Goal: Task Accomplishment & Management: Manage account settings

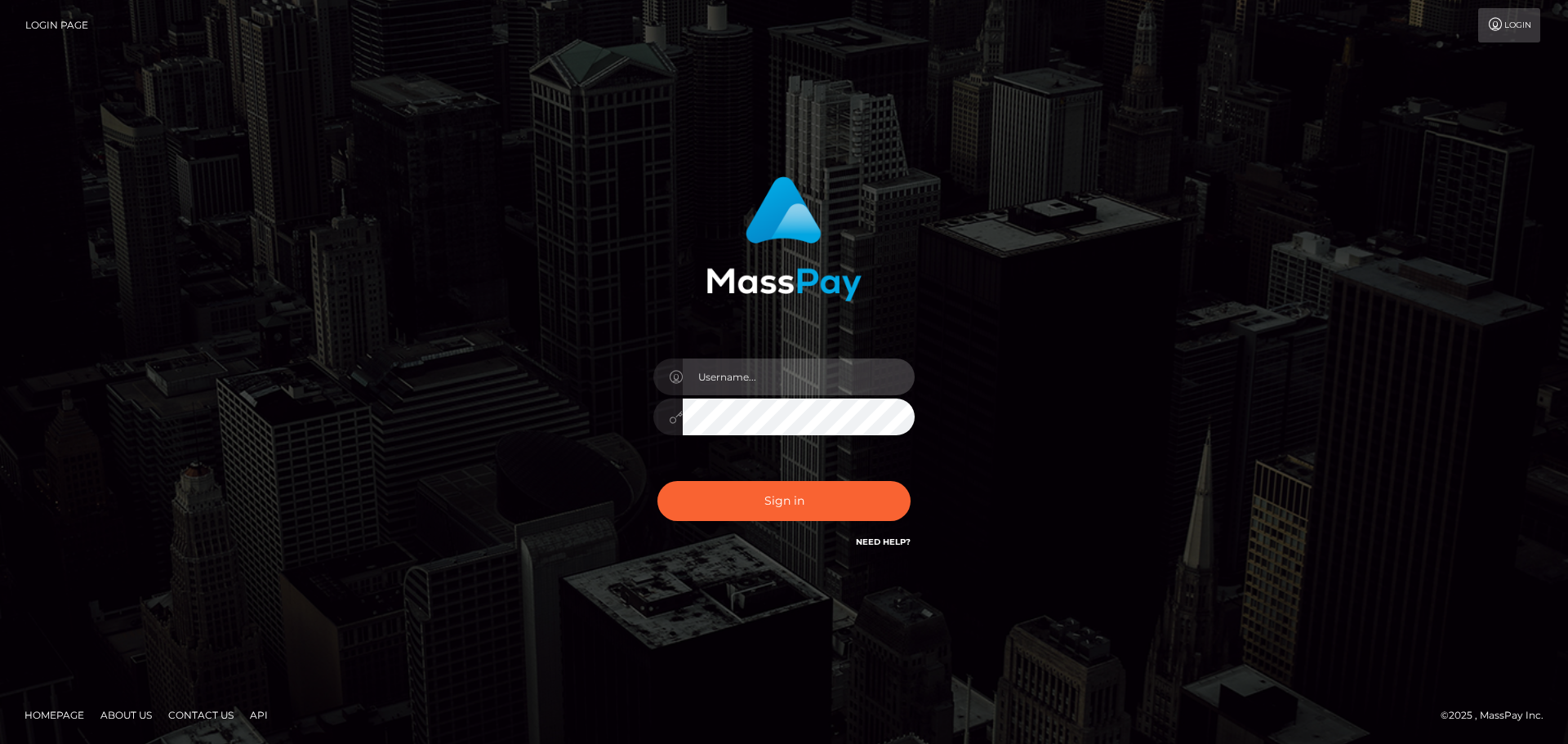
click at [743, 375] on input "text" at bounding box center [799, 377] width 232 height 37
type input "vanessaryan69"
click at [657, 481] on button "Sign in" at bounding box center [784, 501] width 253 height 40
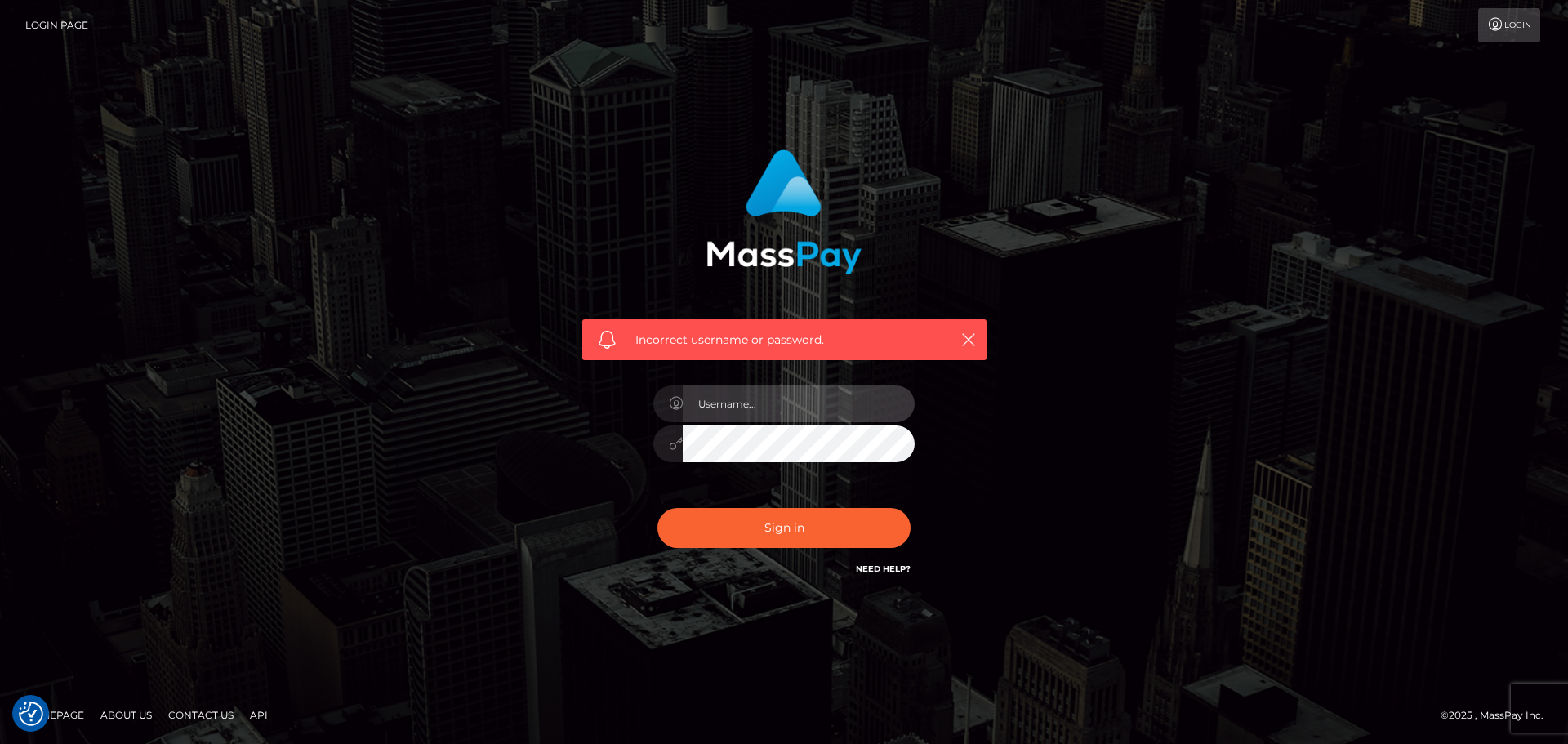
click at [774, 419] on input "text" at bounding box center [799, 404] width 232 height 37
type input "vanessaryan69"
click at [875, 573] on link "Need Help?" at bounding box center [883, 569] width 54 height 11
click at [877, 572] on link "Need Help?" at bounding box center [883, 569] width 54 height 11
click at [887, 572] on link "Need Help?" at bounding box center [883, 569] width 54 height 11
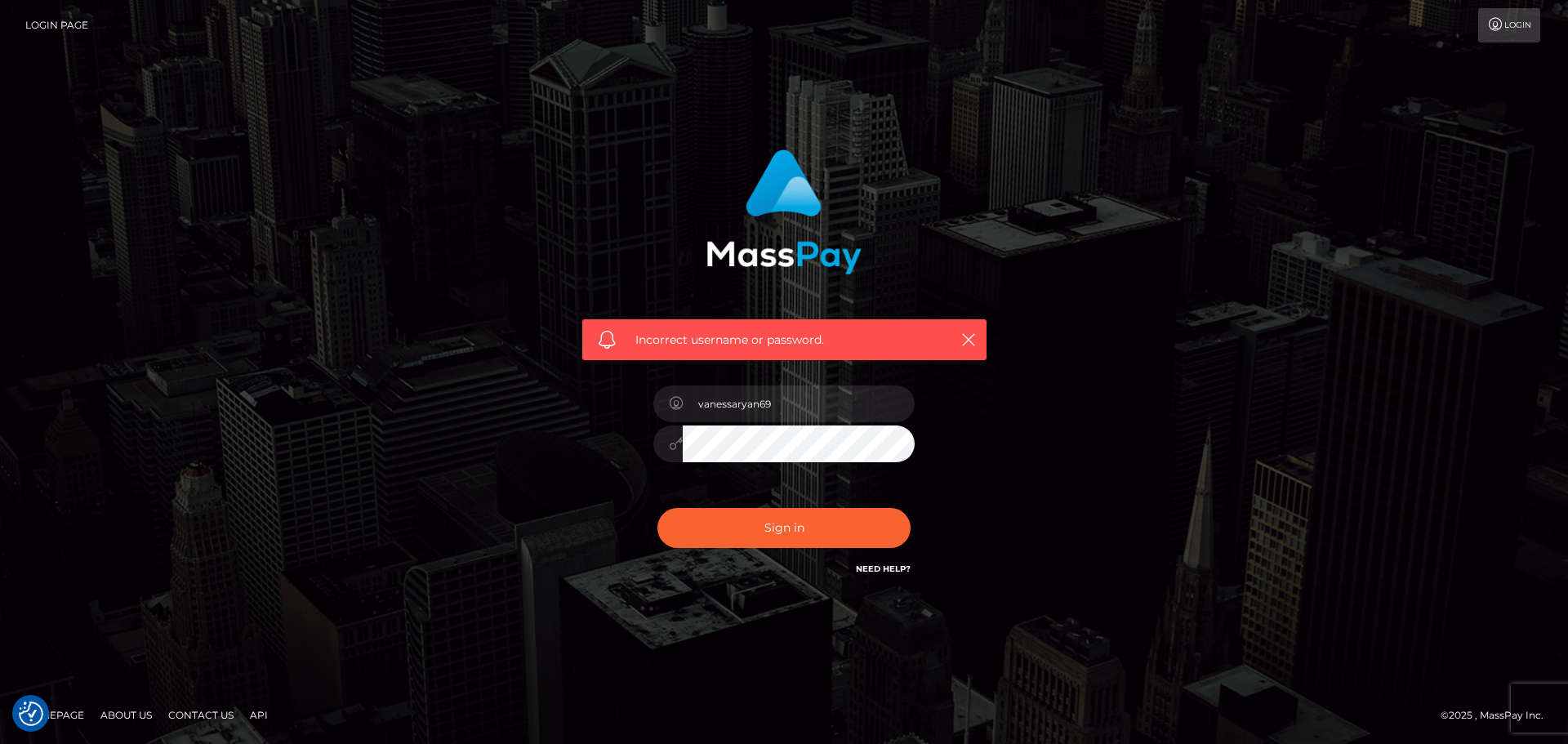
click at [887, 572] on link "Need Help?" at bounding box center [883, 569] width 54 height 11
click at [1524, 40] on link "Login" at bounding box center [1509, 25] width 62 height 34
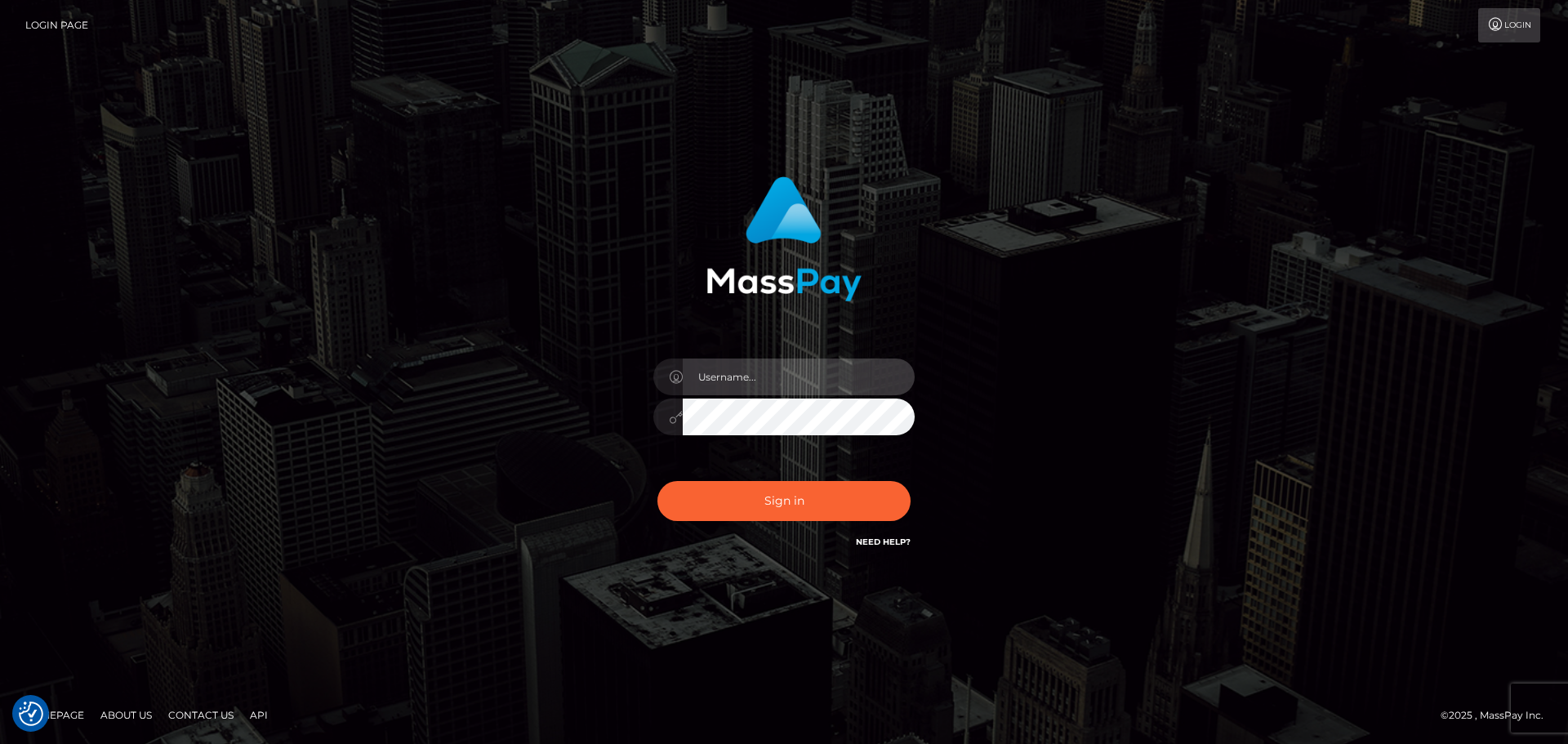
click at [843, 394] on input "text" at bounding box center [799, 377] width 232 height 37
type input "vanessaryan69"
click at [862, 544] on link "Need Help?" at bounding box center [883, 543] width 54 height 11
click at [899, 541] on link "Need Help?" at bounding box center [883, 543] width 54 height 11
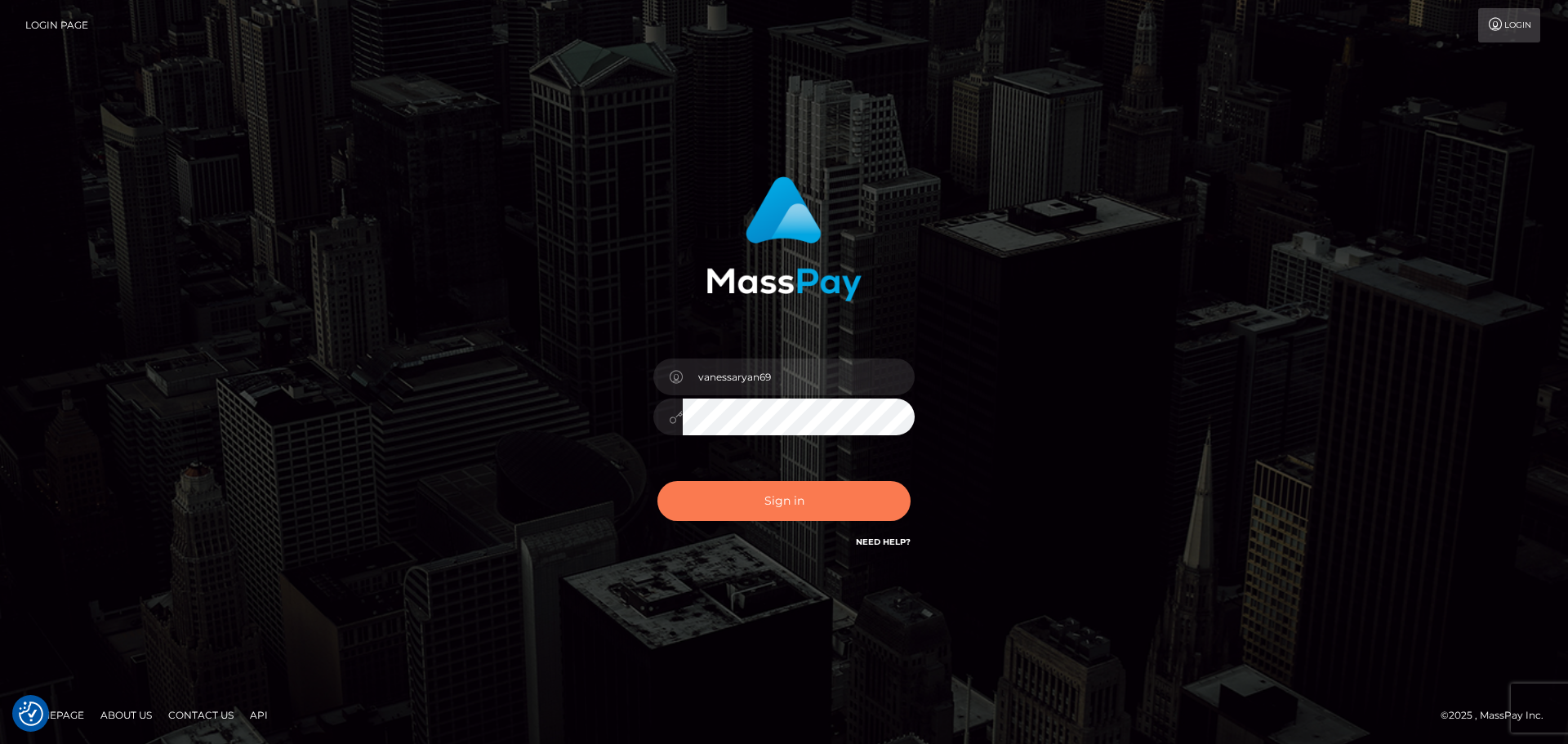
click at [848, 493] on button "Sign in" at bounding box center [784, 501] width 253 height 40
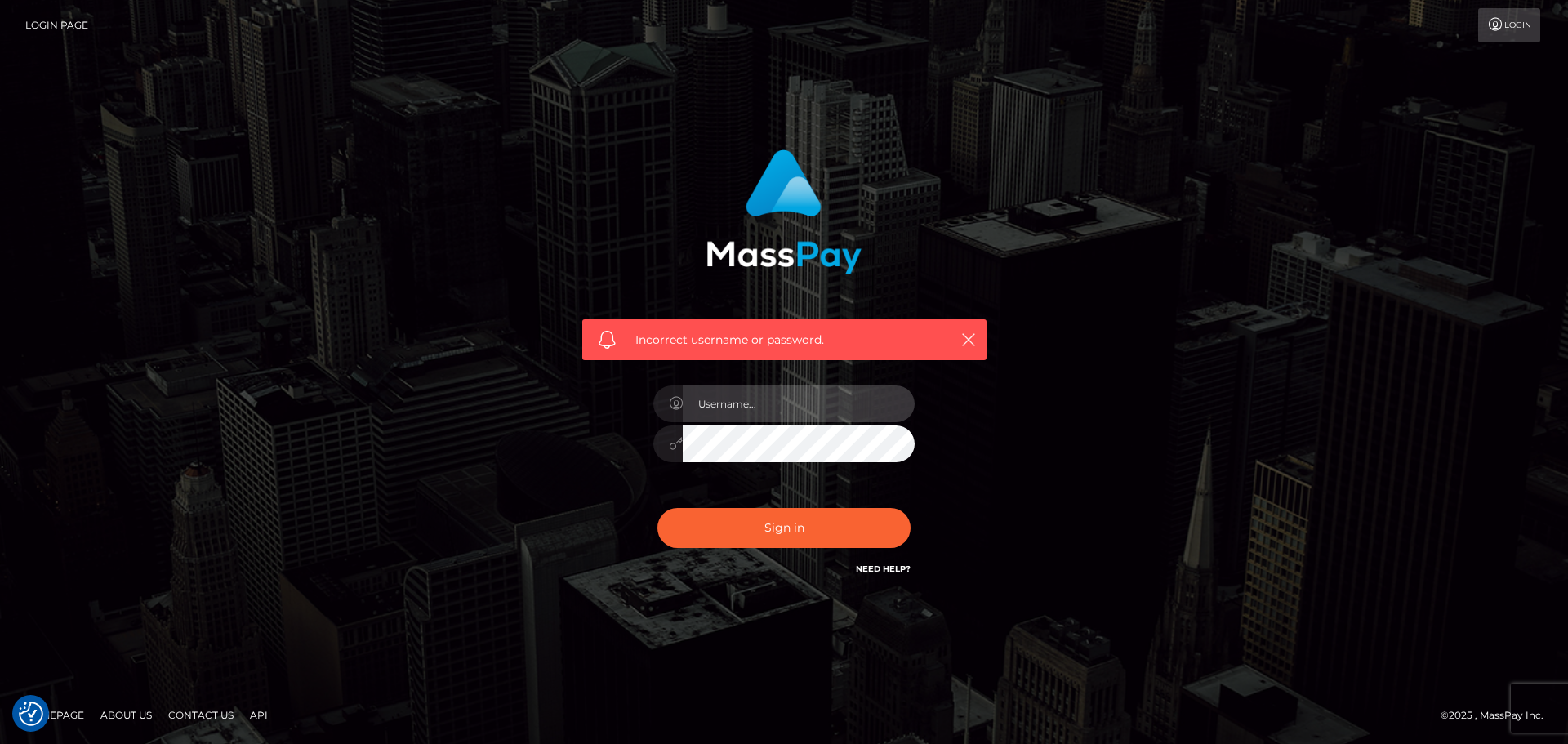
click at [727, 411] on input "text" at bounding box center [799, 404] width 232 height 37
type input "vanessaryan69"
click at [657, 508] on button "Sign in" at bounding box center [784, 528] width 253 height 40
click at [783, 406] on input "text" at bounding box center [799, 404] width 232 height 37
type input "vanessaryan69"
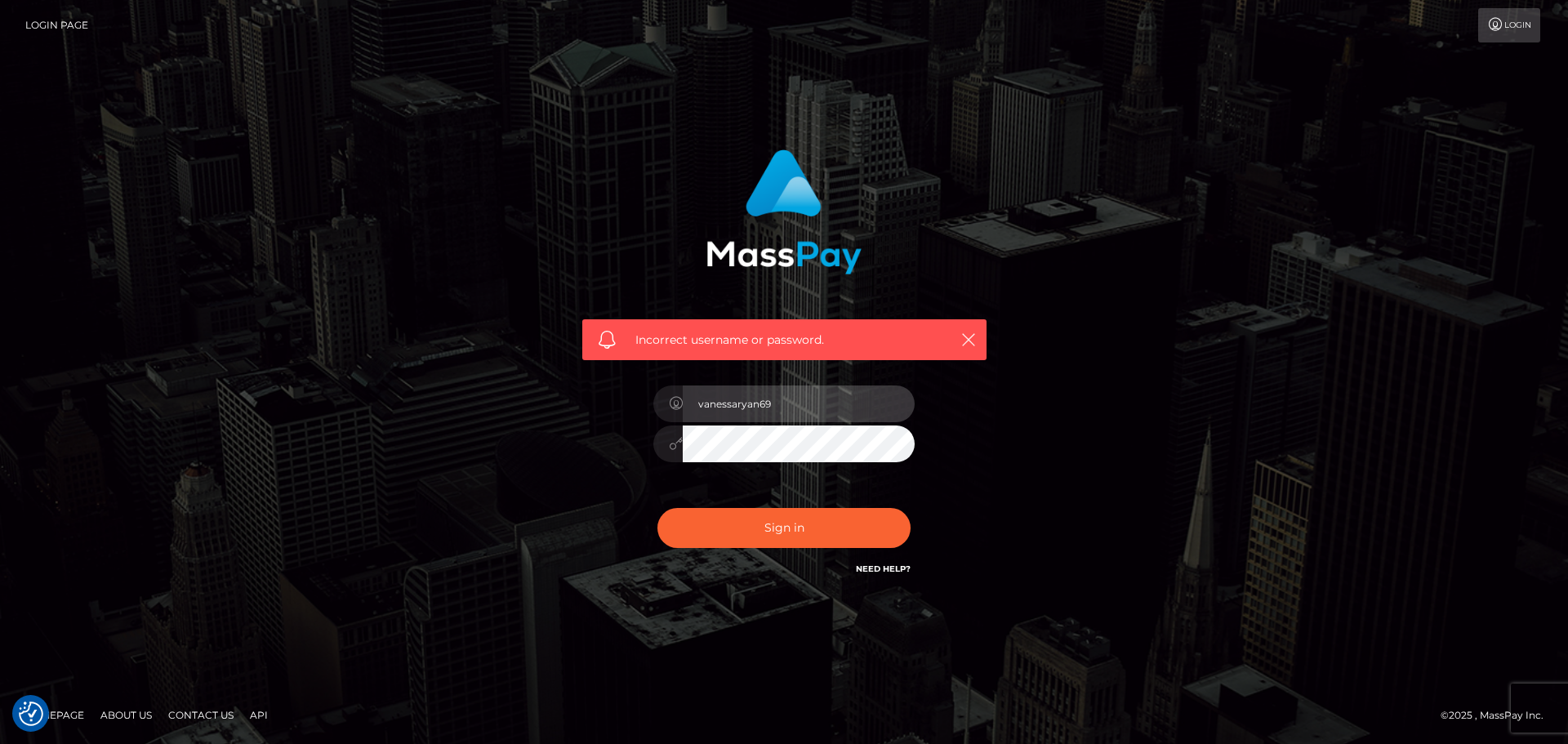
click at [773, 396] on input "vanessaryan69" at bounding box center [799, 404] width 232 height 37
type input "ktaylor315"
click at [748, 465] on div "ktaylor315" at bounding box center [784, 436] width 286 height 125
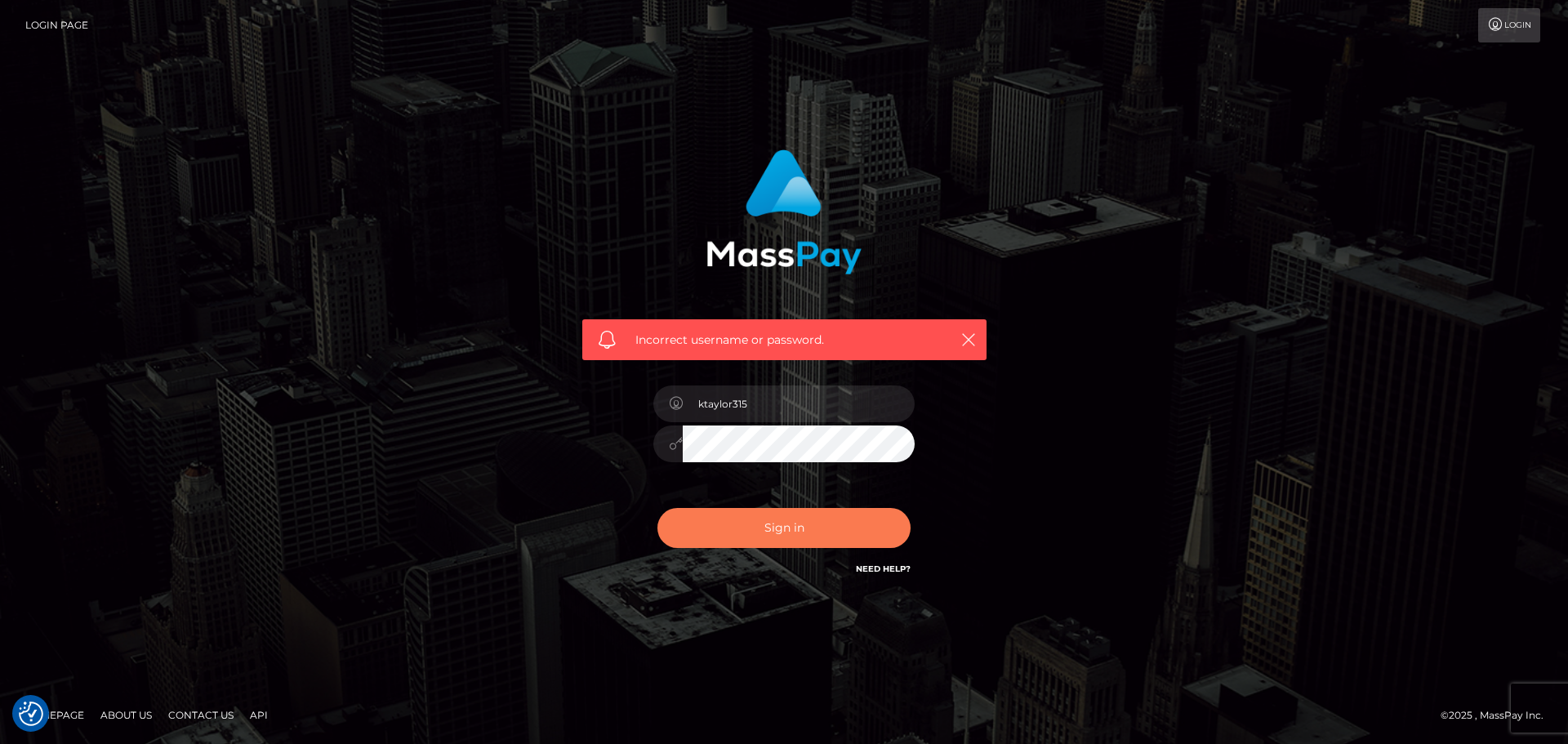
click at [657, 508] on button "Sign in" at bounding box center [784, 528] width 253 height 40
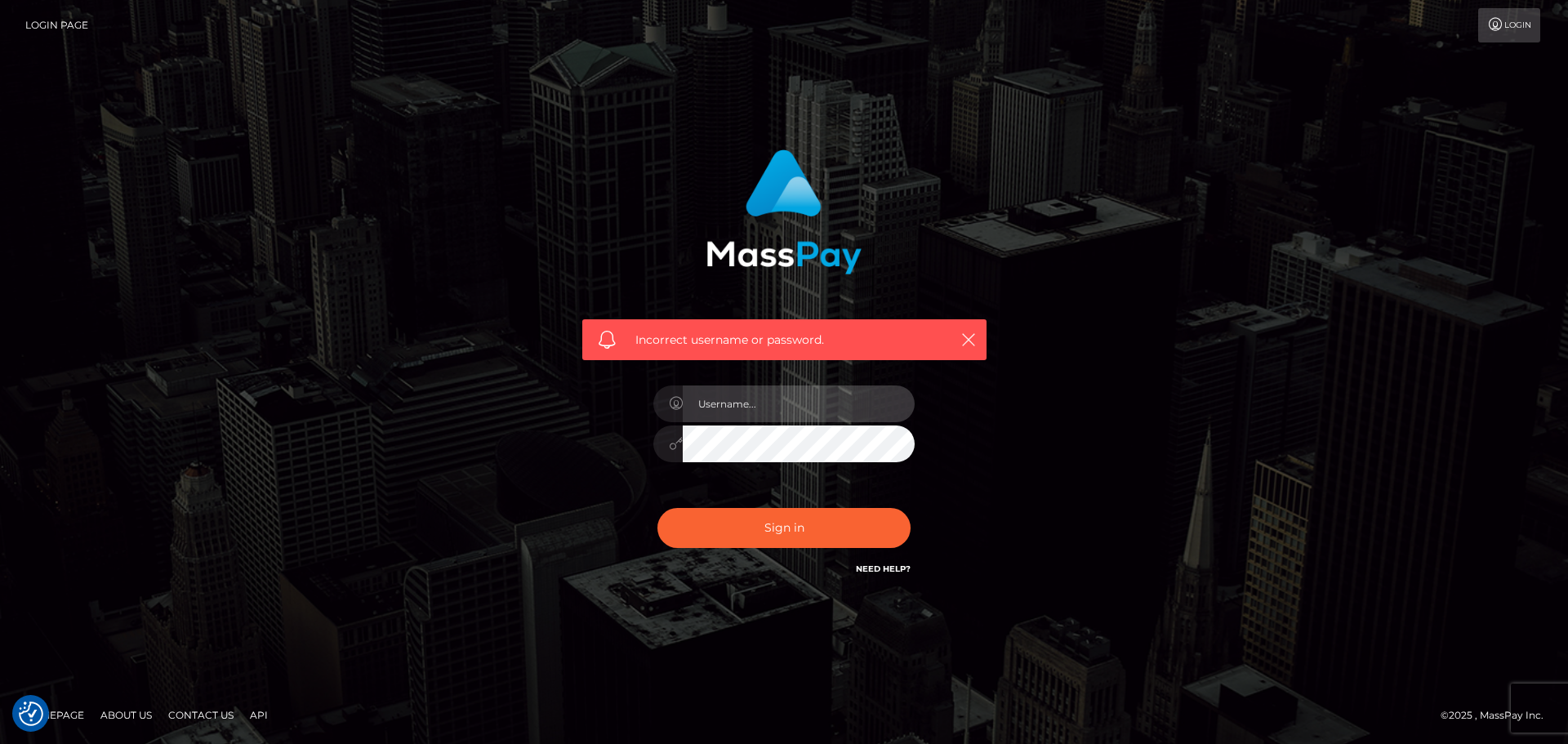
click at [803, 408] on input "text" at bounding box center [799, 404] width 232 height 37
type input "vanessaryan69"
click at [657, 508] on button "Sign in" at bounding box center [784, 528] width 253 height 40
